Goal: Task Accomplishment & Management: Manage account settings

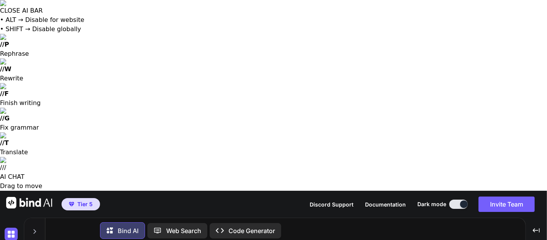
scroll to position [529, 0]
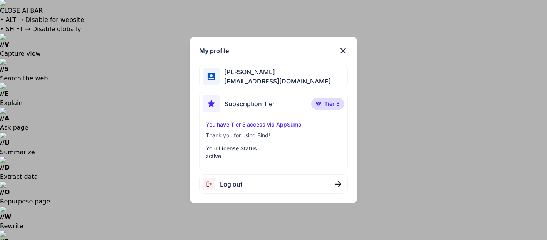
click at [237, 90] on div "My profile Ricardo Ceja Jr ricardoceja97@gmail.com Subscription Tier Tier 5 You…" at bounding box center [273, 120] width 167 height 167
click at [229, 182] on span "Log out" at bounding box center [231, 184] width 22 height 9
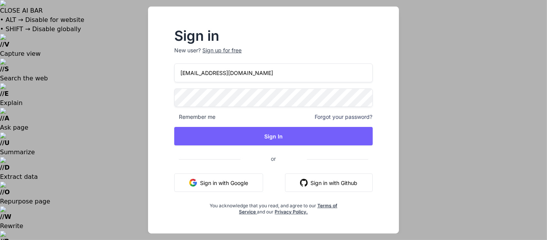
click at [196, 75] on input "[EMAIL_ADDRESS][DOMAIN_NAME]" at bounding box center [273, 72] width 198 height 19
type input "[EMAIL_ADDRESS][DOMAIN_NAME]"
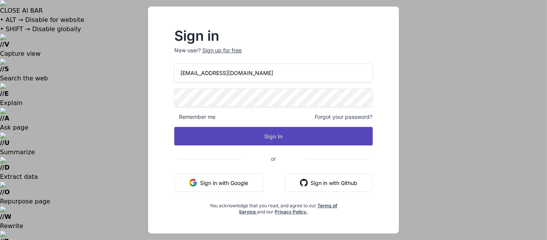
click at [203, 134] on button "Sign In" at bounding box center [273, 136] width 198 height 18
click at [190, 136] on button "Sign In" at bounding box center [273, 136] width 198 height 18
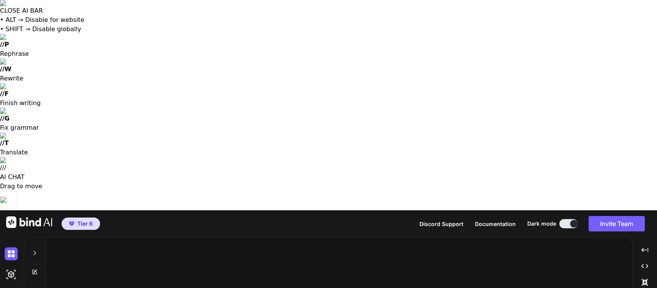
type textarea "x"
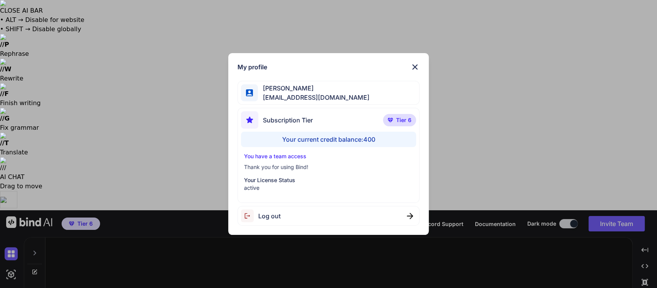
click at [82, 68] on div "My profile [PERSON_NAME] [EMAIL_ADDRESS][DOMAIN_NAME] Subscription Tier Tier 6 …" at bounding box center [328, 144] width 657 height 288
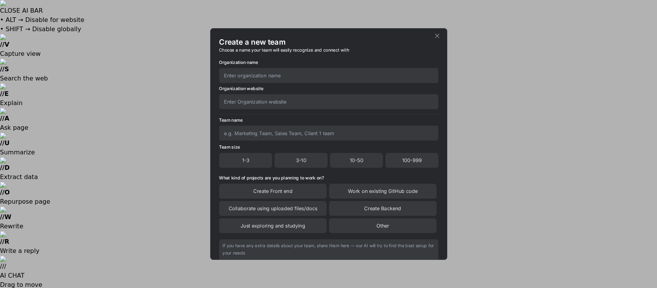
click at [240, 75] on input "text" at bounding box center [328, 75] width 219 height 15
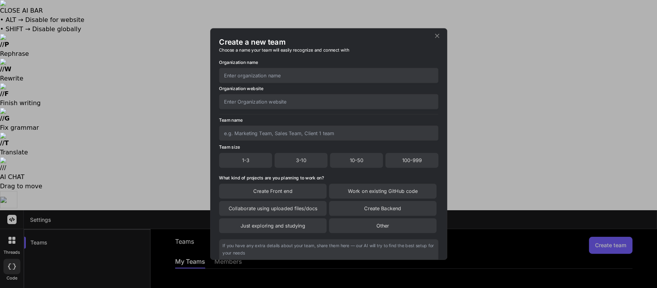
type input "1"
type input "2"
click at [364, 103] on input "text" at bounding box center [328, 101] width 219 height 15
click at [351, 133] on input "text" at bounding box center [328, 132] width 219 height 15
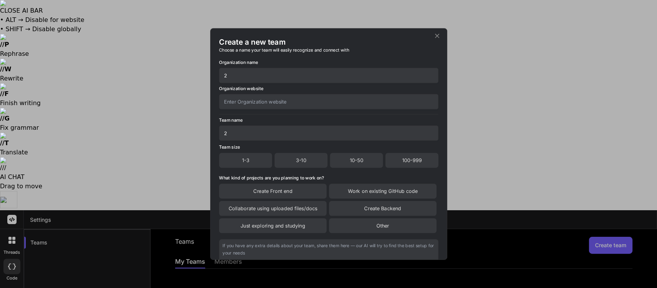
type input "2"
click at [246, 161] on div "1-3" at bounding box center [245, 160] width 53 height 15
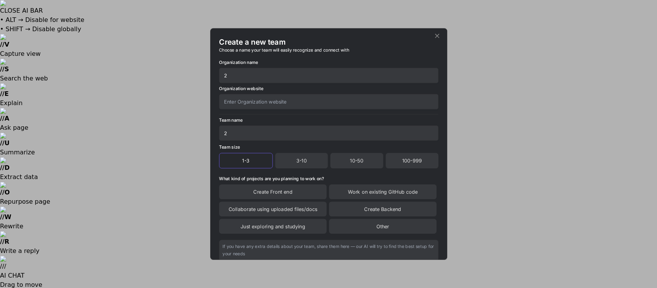
scroll to position [64, 0]
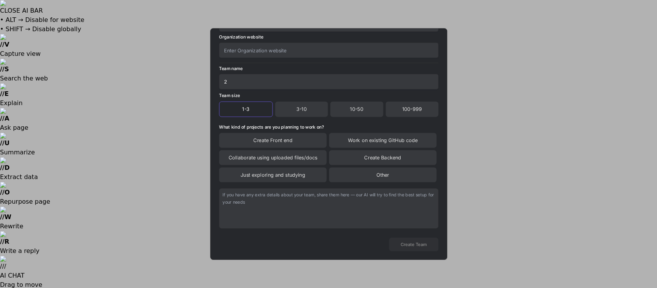
click at [393, 178] on div "Other" at bounding box center [381, 174] width 107 height 15
click at [397, 208] on textarea at bounding box center [328, 209] width 219 height 40
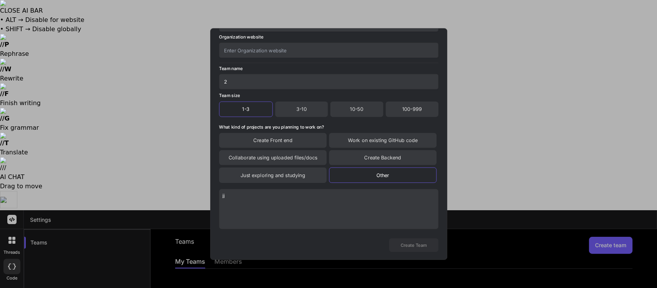
type textarea "j"
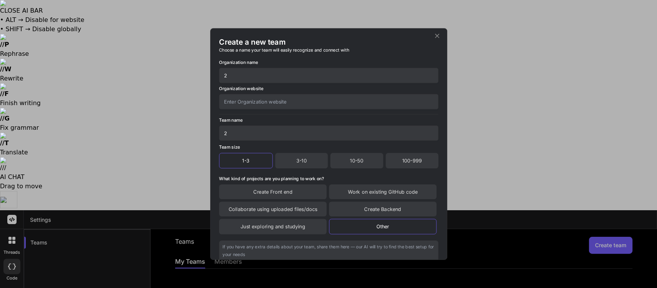
click at [238, 103] on input "text" at bounding box center [328, 101] width 219 height 15
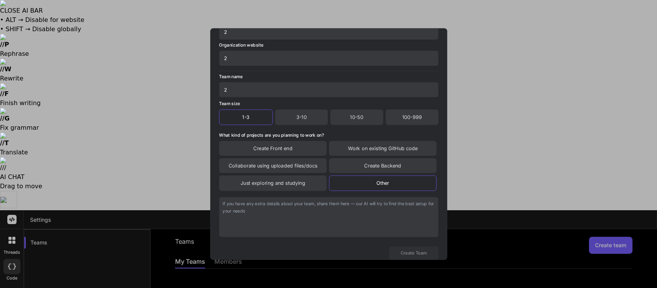
scroll to position [65, 0]
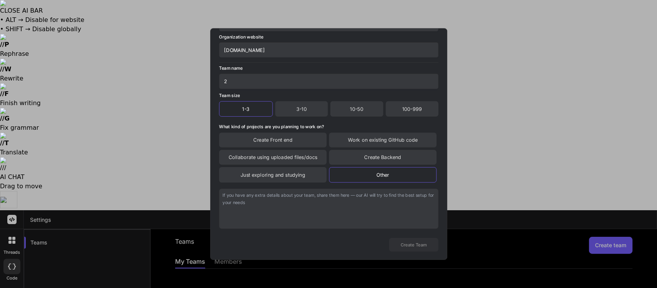
type input "[DOMAIN_NAME]"
click at [234, 197] on textarea at bounding box center [328, 208] width 219 height 40
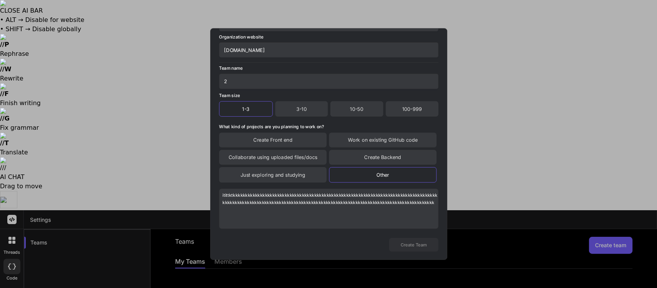
type textarea "itittktkkkkkkkkkkkkkkkkkkkkkkkkkkkkkkkkkkkkkkkkkkkkkkkkkkkkkkkkkkkkkkkkkkkkkkkk…"
click at [246, 138] on div "Create Front end" at bounding box center [272, 139] width 107 height 15
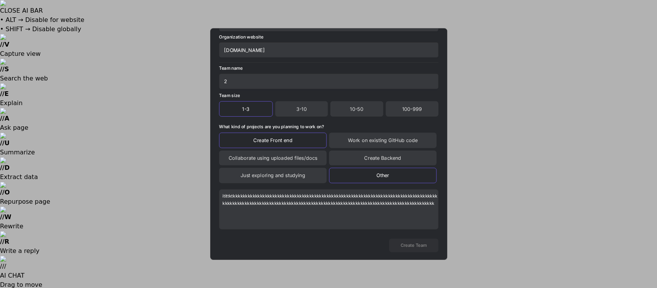
click at [251, 145] on div "Create Front end" at bounding box center [272, 139] width 107 height 15
click at [248, 174] on div "Just exploring and studying" at bounding box center [272, 174] width 107 height 15
click at [358, 175] on div "Other" at bounding box center [381, 174] width 107 height 15
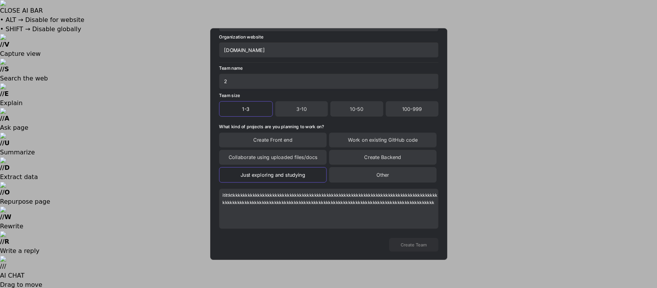
scroll to position [0, 0]
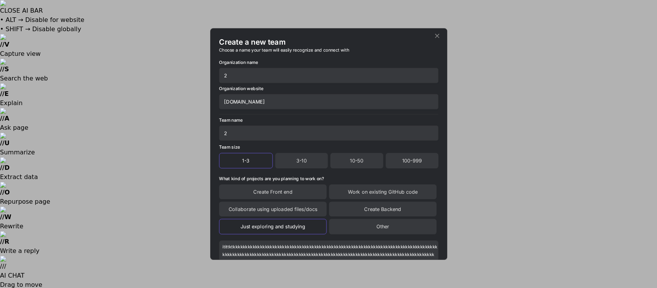
click at [292, 164] on div "3-10" at bounding box center [301, 160] width 53 height 15
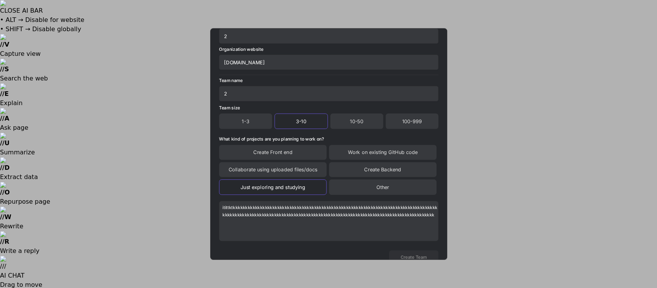
scroll to position [65, 0]
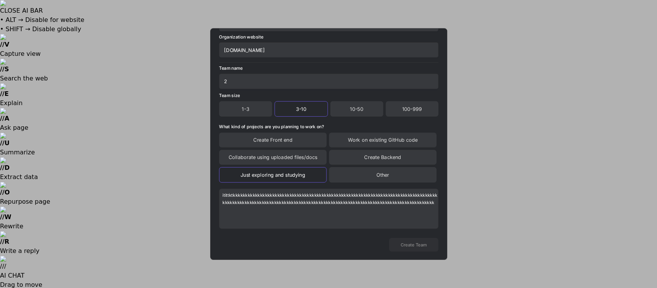
click at [234, 107] on div "1-3" at bounding box center [245, 108] width 53 height 15
click at [418, 243] on button "Create Team" at bounding box center [412, 244] width 49 height 13
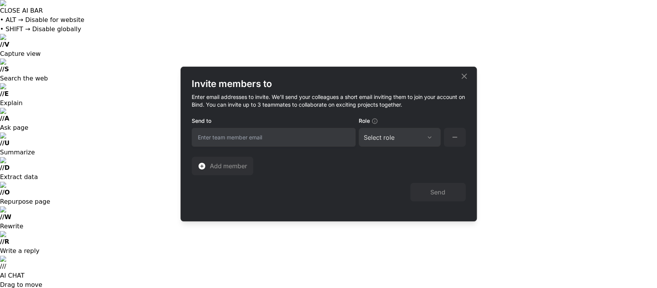
click at [210, 135] on input "email" at bounding box center [274, 137] width 164 height 19
type input "ri"
click at [463, 77] on icon at bounding box center [463, 76] width 9 height 9
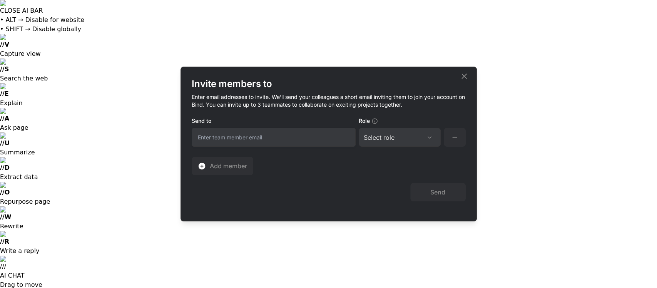
click at [221, 137] on input "email" at bounding box center [274, 137] width 164 height 19
type input "[EMAIL_ADDRESS][DOMAIN_NAME]"
click at [394, 138] on div "Select role" at bounding box center [378, 137] width 31 height 9
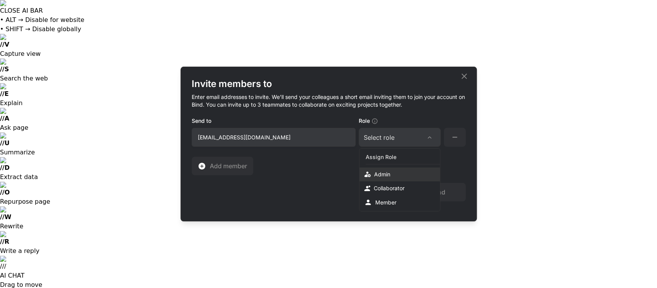
click at [381, 178] on div "Admin" at bounding box center [382, 174] width 16 height 8
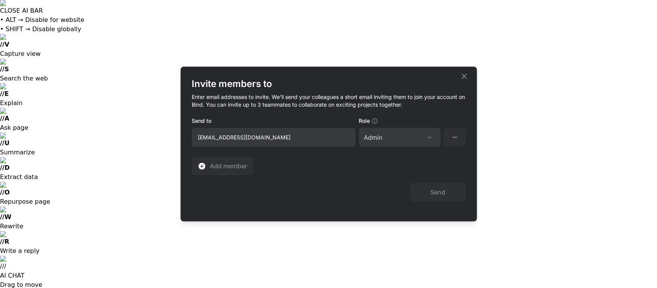
click at [286, 191] on div "Send" at bounding box center [329, 188] width 274 height 26
click at [426, 193] on button "Send" at bounding box center [437, 192] width 55 height 18
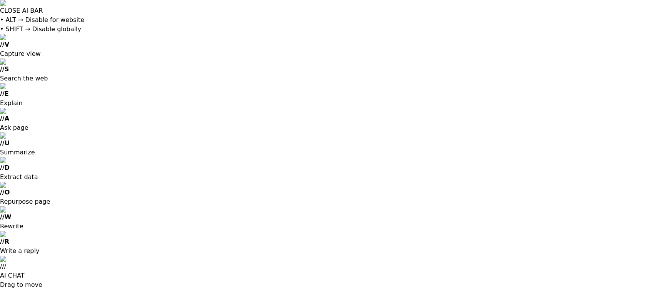
click at [305, 210] on div at bounding box center [328, 144] width 657 height 288
click at [441, 205] on div at bounding box center [328, 144] width 657 height 288
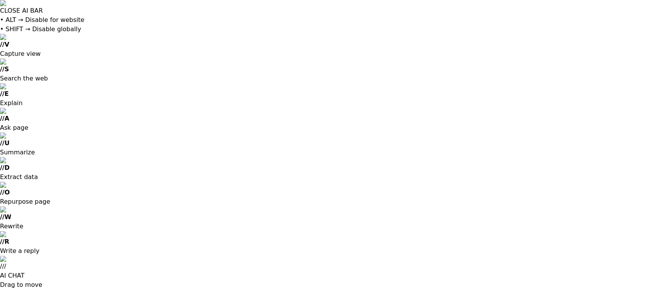
click at [417, 125] on div at bounding box center [328, 144] width 657 height 288
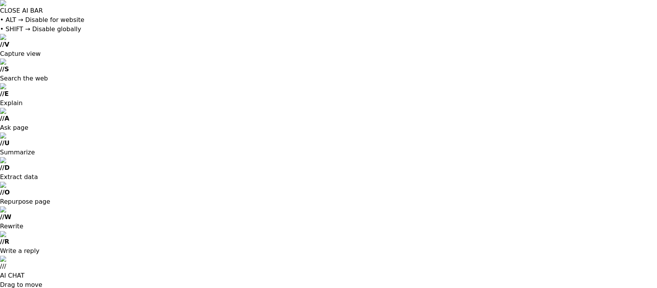
click at [208, 121] on div at bounding box center [328, 144] width 657 height 288
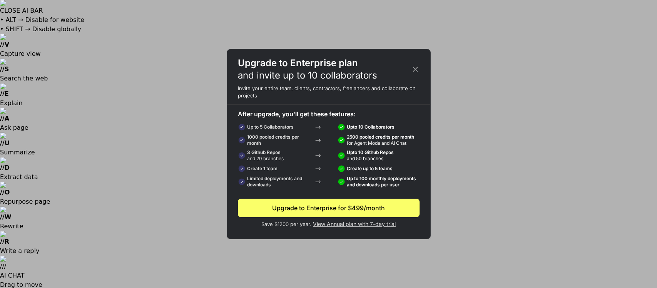
click at [415, 70] on icon at bounding box center [415, 69] width 8 height 8
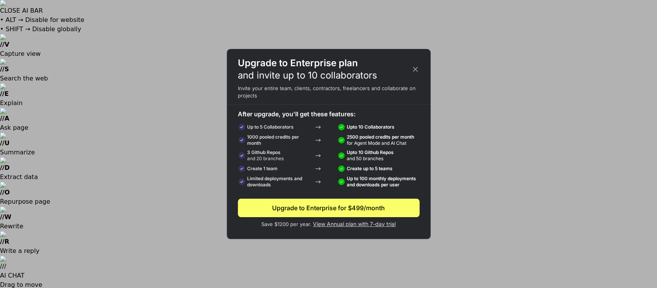
click at [414, 69] on icon at bounding box center [414, 69] width 5 height 5
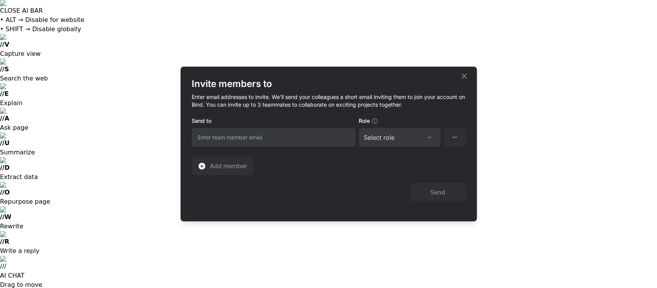
click at [217, 138] on input "email" at bounding box center [274, 137] width 164 height 19
type input "[EMAIL_ADDRESS][DOMAIN_NAME]"
click at [218, 191] on div "Send" at bounding box center [329, 188] width 274 height 26
click at [426, 138] on icon at bounding box center [429, 137] width 6 height 6
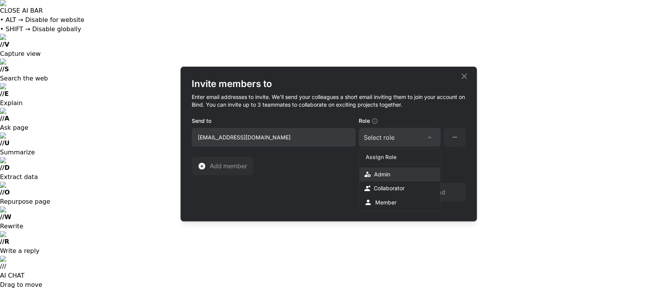
click at [399, 178] on div "Admin" at bounding box center [399, 174] width 80 height 14
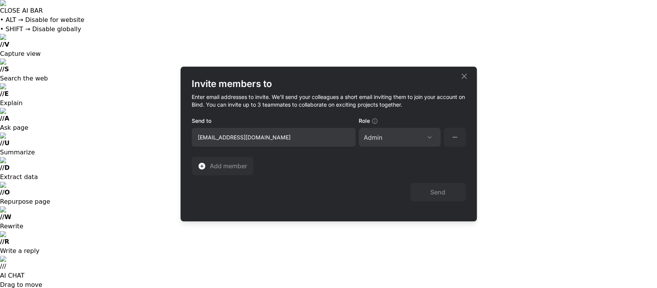
click at [423, 135] on div at bounding box center [429, 137] width 12 height 6
click at [459, 164] on div "Invite members to Enter email addresses to invite. We’ll send your colleagues a…" at bounding box center [329, 126] width 274 height 97
click at [443, 190] on button "Send" at bounding box center [437, 192] width 55 height 18
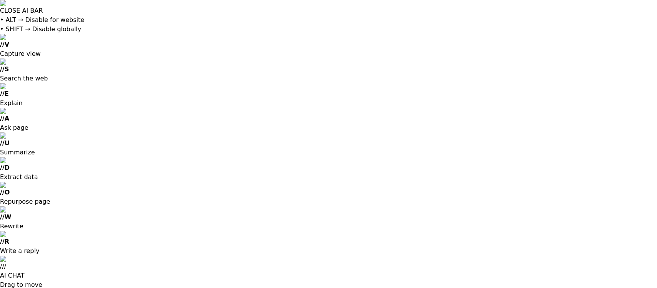
click at [615, 146] on div at bounding box center [328, 144] width 657 height 288
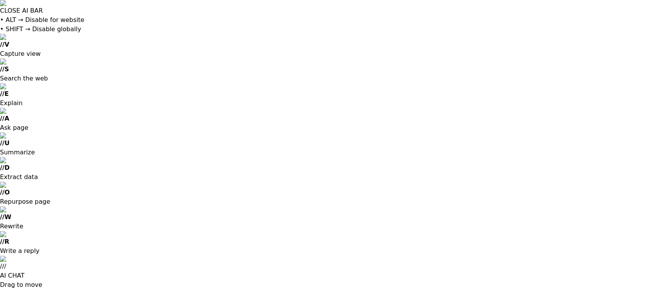
click at [202, 147] on div at bounding box center [328, 144] width 657 height 288
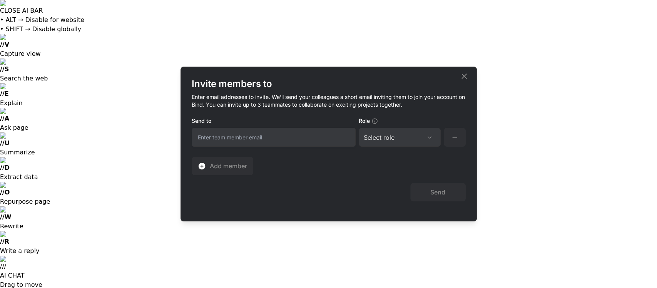
click at [208, 138] on input "email" at bounding box center [274, 137] width 164 height 19
type input "[EMAIL_ADDRESS][DOMAIN_NAME]"
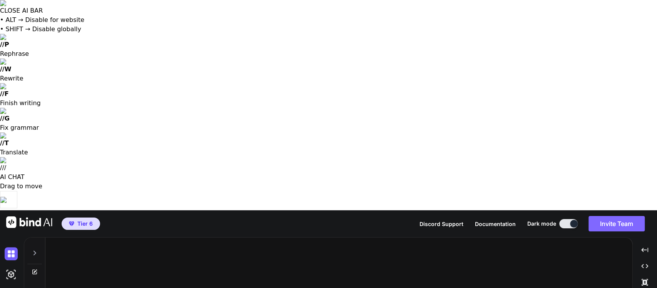
click at [609, 216] on button "Invite Team" at bounding box center [616, 223] width 56 height 15
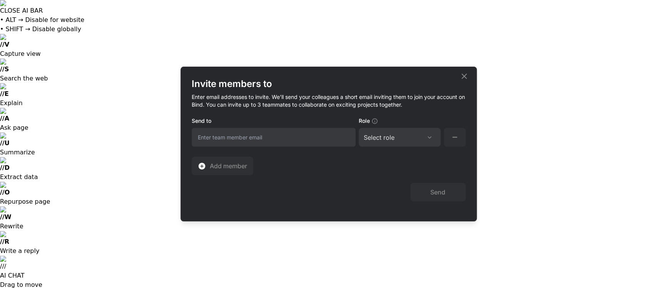
click at [215, 137] on input "email" at bounding box center [274, 137] width 164 height 19
type input "[EMAIL_ADDRESS][DOMAIN_NAME]"
click at [197, 195] on div "Send" at bounding box center [329, 188] width 274 height 26
click at [423, 133] on div "Select role" at bounding box center [399, 137] width 72 height 9
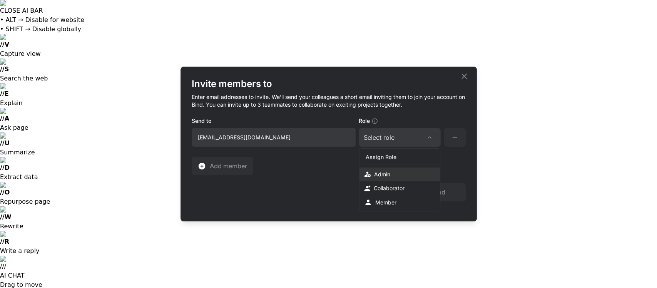
click at [403, 172] on div "Admin" at bounding box center [399, 174] width 80 height 14
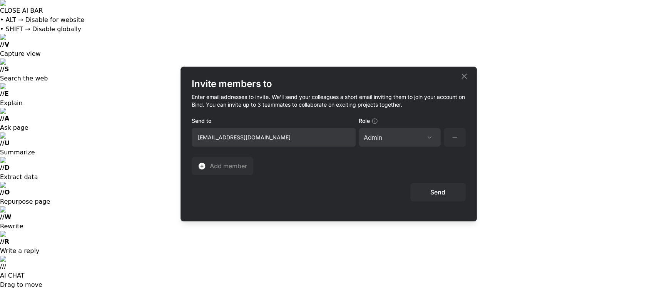
click at [444, 190] on button "Send" at bounding box center [437, 192] width 55 height 18
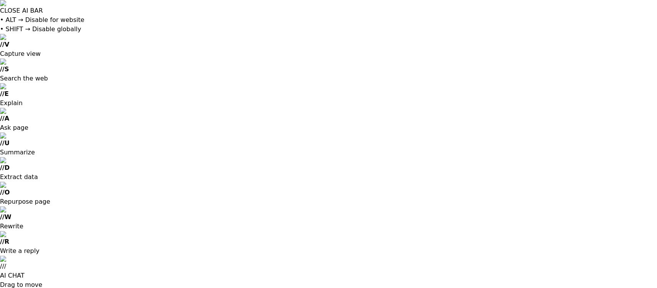
click at [580, 240] on div at bounding box center [328, 144] width 657 height 288
